Goal: Check status: Check status

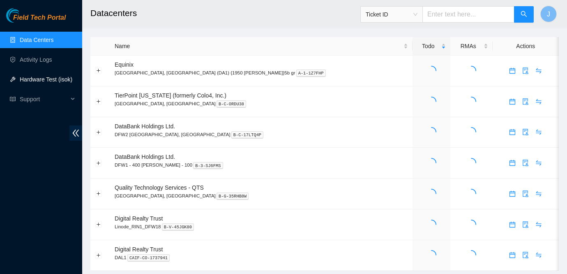
click at [40, 79] on link "Hardware Test (isok)" at bounding box center [46, 79] width 53 height 7
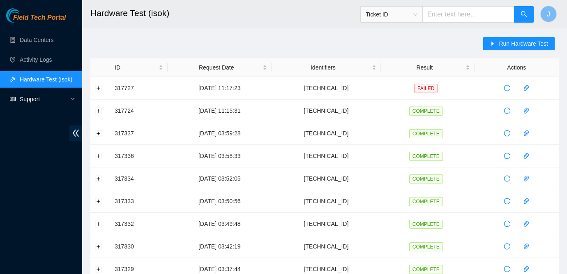
click at [38, 98] on span "Support" at bounding box center [44, 99] width 48 height 16
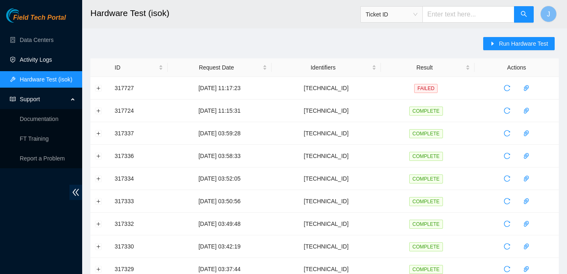
click at [40, 61] on link "Activity Logs" at bounding box center [36, 59] width 32 height 7
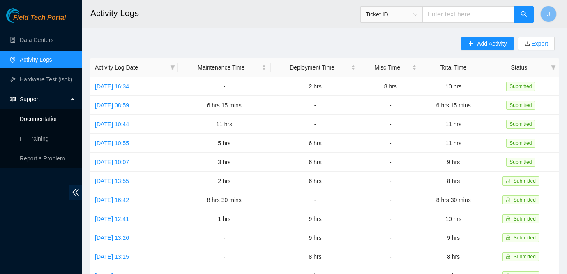
click at [49, 118] on link "Documentation" at bounding box center [39, 118] width 39 height 7
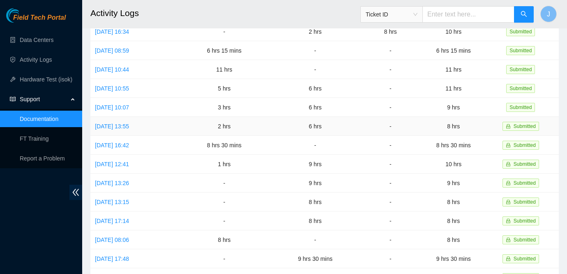
scroll to position [53, 0]
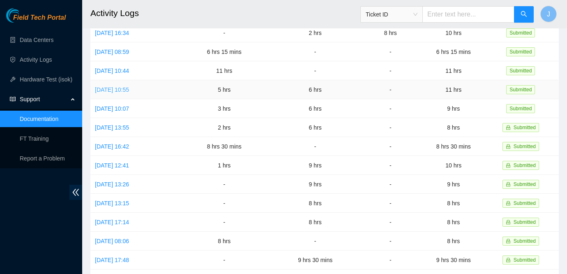
click at [117, 88] on link "[DATE] 10:55" at bounding box center [112, 89] width 34 height 7
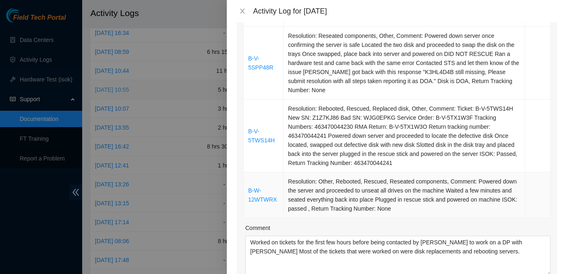
scroll to position [121, 0]
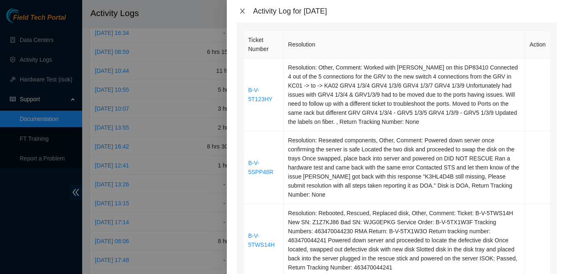
click at [243, 13] on icon "close" at bounding box center [242, 11] width 7 height 7
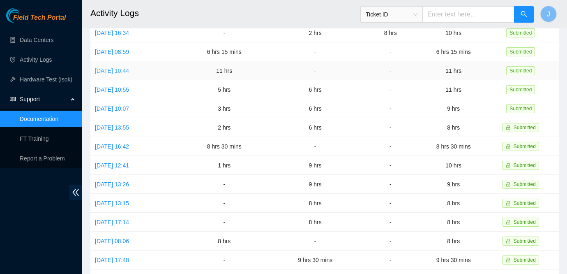
click at [122, 72] on link "[DATE] 10:44" at bounding box center [112, 70] width 34 height 7
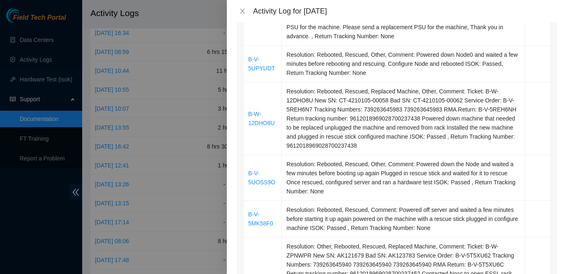
scroll to position [0, 0]
